Goal: Go to known website: Access a specific website the user already knows

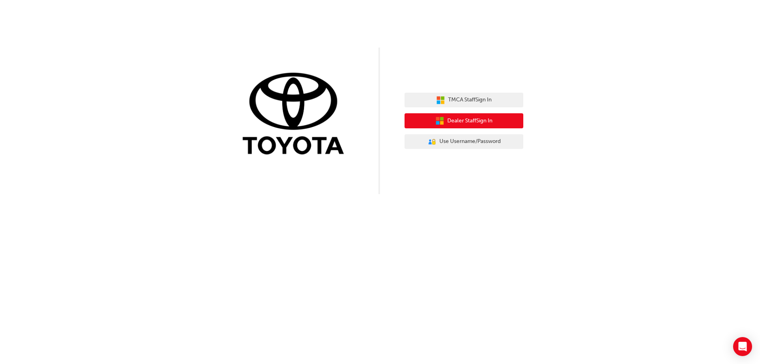
click at [437, 117] on icon "button" at bounding box center [440, 120] width 9 height 9
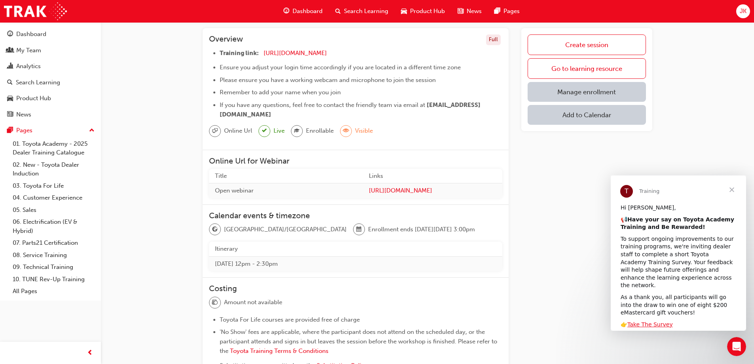
scroll to position [119, 0]
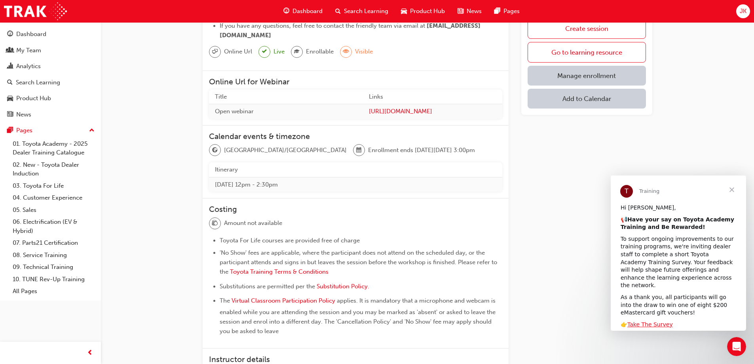
click at [732, 190] on span "Close" at bounding box center [732, 189] width 29 height 29
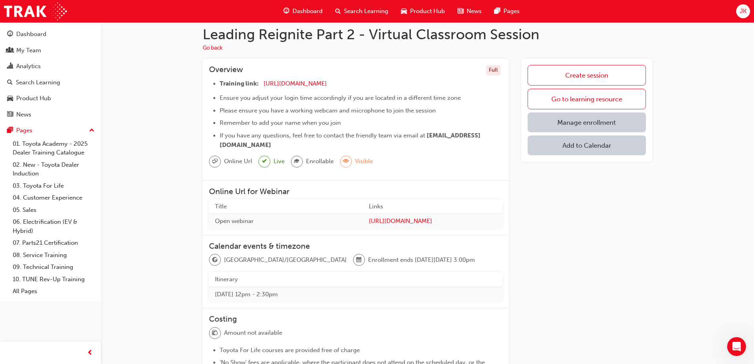
scroll to position [0, 0]
